Goal: Task Accomplishment & Management: Complete application form

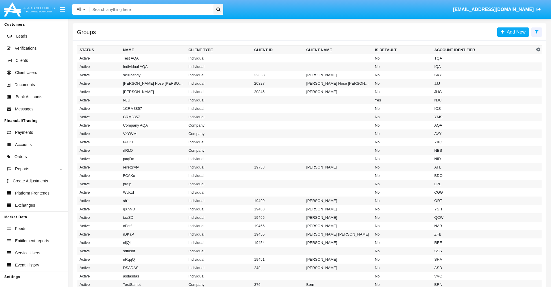
click at [536, 32] on icon at bounding box center [537, 31] width 4 height 5
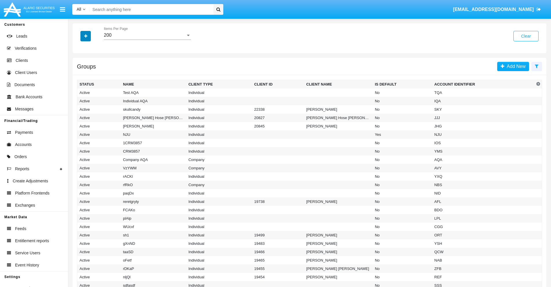
click at [86, 36] on icon "button" at bounding box center [85, 36] width 3 height 4
click at [102, 98] on span "Account Identifier" at bounding box center [102, 98] width 36 height 7
click at [80, 101] on input "Account Identifier" at bounding box center [79, 101] width 0 height 0
checkbox input "true"
click at [86, 36] on icon "button" at bounding box center [85, 36] width 3 height 4
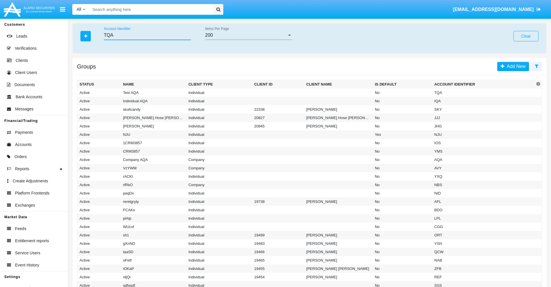
click at [147, 35] on input "TQA" at bounding box center [147, 35] width 87 height 5
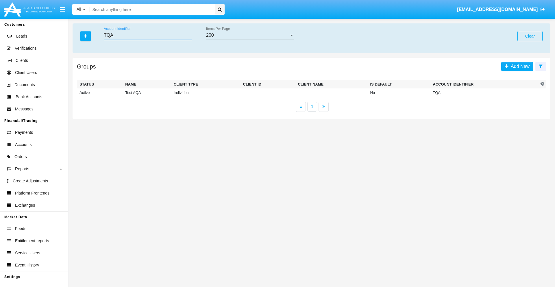
type input "TQA"
click at [485, 93] on td "TQA" at bounding box center [484, 92] width 108 height 9
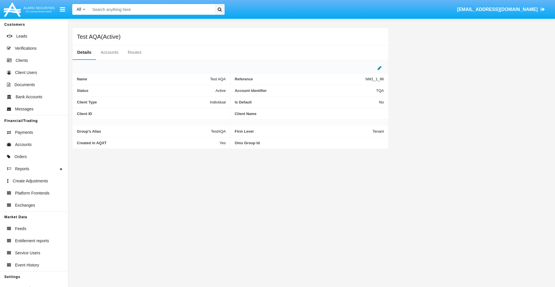
click at [380, 68] on icon at bounding box center [380, 68] width 4 height 5
click at [199, 89] on div "Active" at bounding box center [197, 89] width 47 height 5
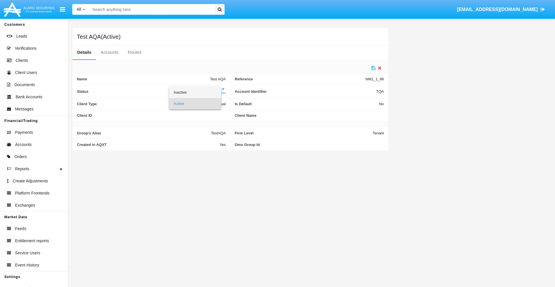
click at [199, 92] on span "Inactive" at bounding box center [195, 92] width 43 height 11
click at [374, 68] on icon at bounding box center [373, 68] width 4 height 5
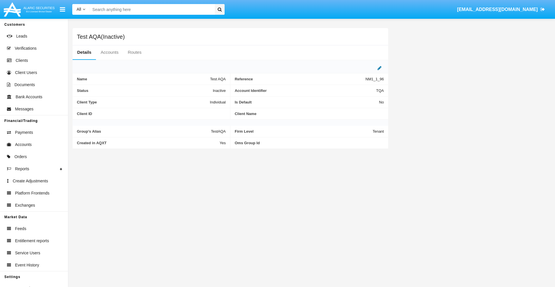
click at [380, 68] on icon at bounding box center [380, 68] width 4 height 5
click at [199, 89] on div "Inactive" at bounding box center [197, 89] width 47 height 5
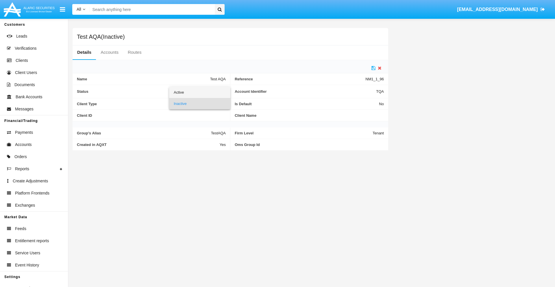
click at [199, 92] on span "Active" at bounding box center [200, 92] width 52 height 11
click at [374, 68] on icon at bounding box center [373, 68] width 4 height 5
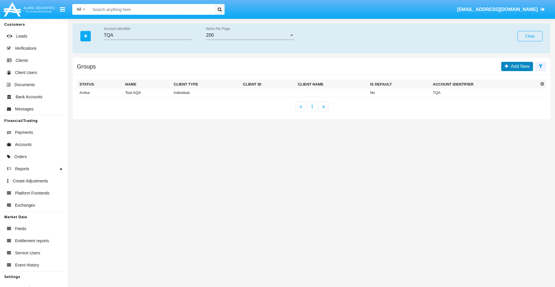
click at [519, 66] on span "Add New" at bounding box center [519, 66] width 21 height 5
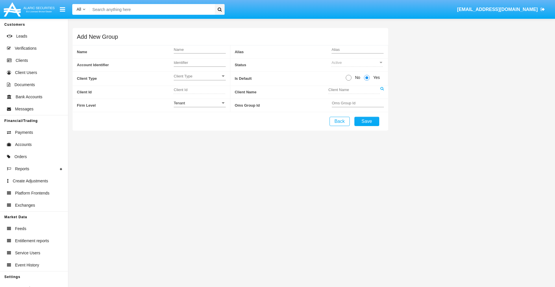
click at [199, 76] on span "Client Type" at bounding box center [197, 76] width 47 height 5
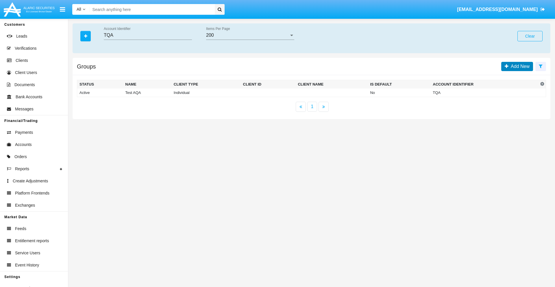
click at [519, 66] on span "Add New" at bounding box center [519, 66] width 21 height 5
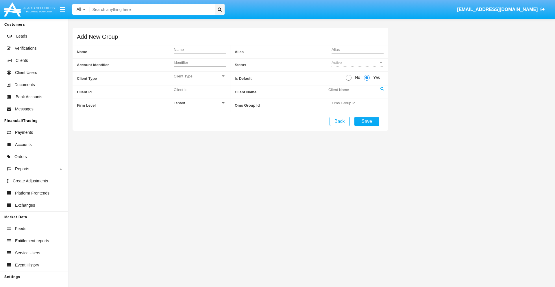
click at [356, 77] on span "No" at bounding box center [357, 78] width 10 height 6
click at [349, 81] on input "No" at bounding box center [348, 81] width 0 height 0
radio input "true"
click at [199, 103] on div "Tenant" at bounding box center [197, 103] width 47 height 5
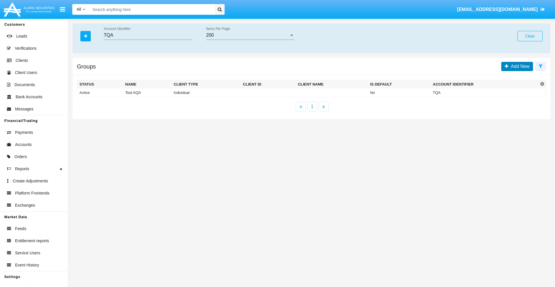
click at [519, 66] on span "Add New" at bounding box center [519, 66] width 21 height 5
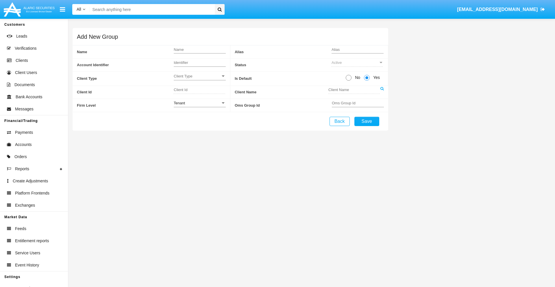
click at [356, 77] on span "No" at bounding box center [357, 78] width 10 height 6
click at [349, 81] on input "No" at bounding box center [348, 81] width 0 height 0
radio input "true"
click at [376, 77] on span "Yes" at bounding box center [376, 78] width 12 height 6
click at [367, 81] on input "Yes" at bounding box center [367, 81] width 0 height 0
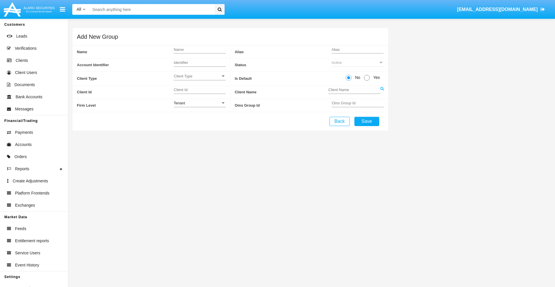
radio input "true"
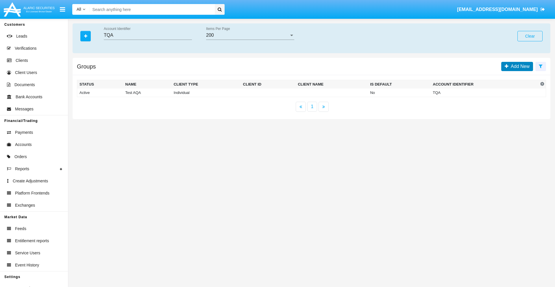
click at [519, 66] on span "Add New" at bounding box center [519, 66] width 21 height 5
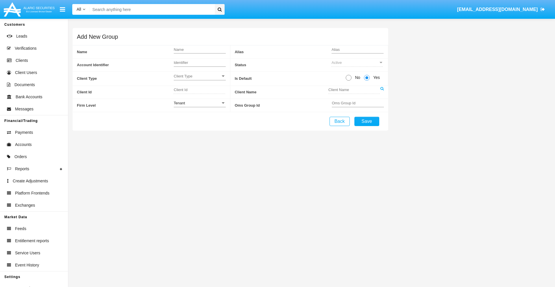
click at [356, 77] on span "No" at bounding box center [357, 78] width 10 height 6
click at [349, 81] on input "No" at bounding box center [348, 81] width 0 height 0
radio input "true"
click at [199, 76] on span "Client Type" at bounding box center [197, 76] width 47 height 5
click at [199, 79] on span "Individual" at bounding box center [200, 79] width 52 height 11
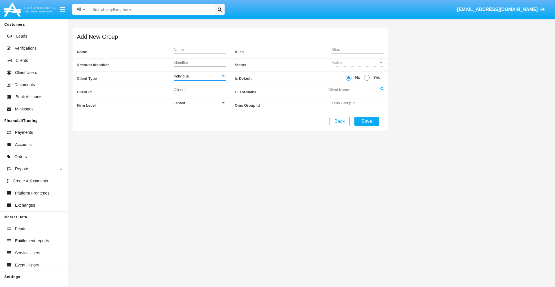
click at [382, 92] on link at bounding box center [381, 92] width 3 height 13
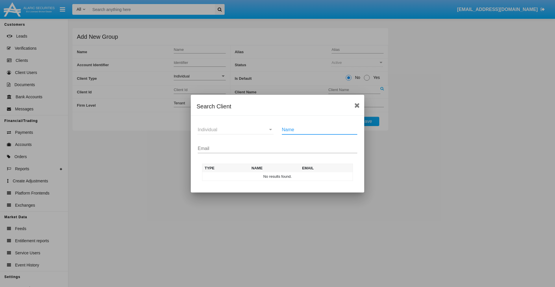
click at [278, 148] on input "Email" at bounding box center [278, 148] width 160 height 5
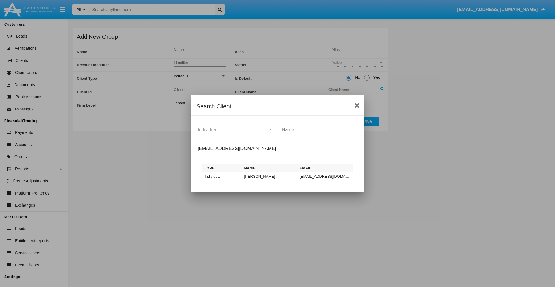
type input "test-user-owl@aqa.com"
